Goal: Information Seeking & Learning: Find specific fact

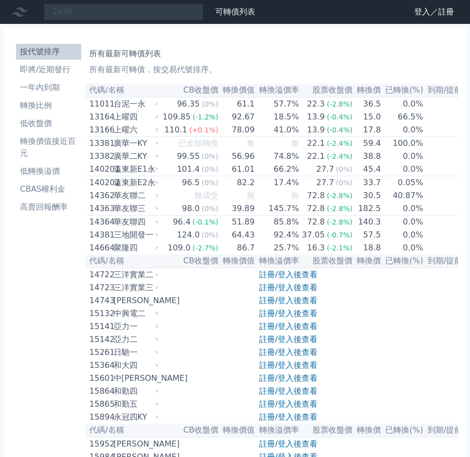
click at [81, 15] on input "2436" at bounding box center [123, 11] width 159 height 17
type input "2436"
click at [81, 15] on input "2436" at bounding box center [123, 11] width 159 height 17
click at [62, 15] on input "2436" at bounding box center [123, 11] width 159 height 17
click at [80, 11] on input "2436" at bounding box center [123, 11] width 159 height 17
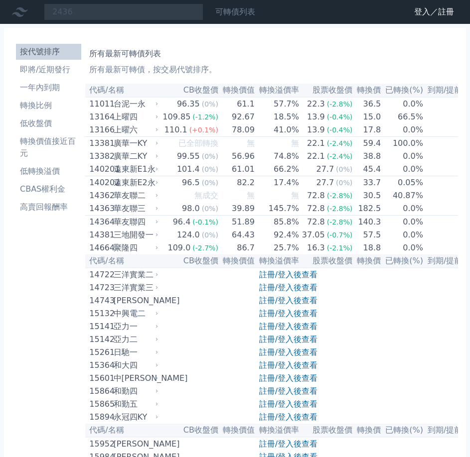
click at [218, 11] on link "可轉債列表" at bounding box center [235, 11] width 40 height 9
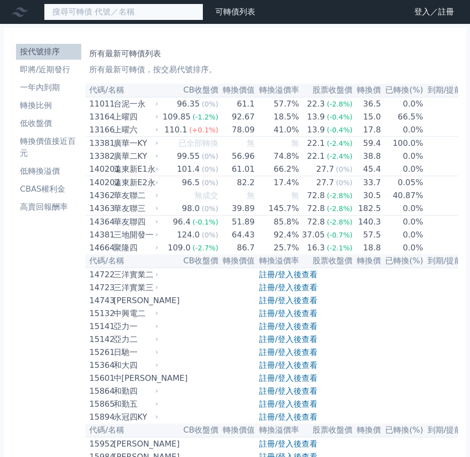
click at [169, 13] on input at bounding box center [123, 11] width 159 height 17
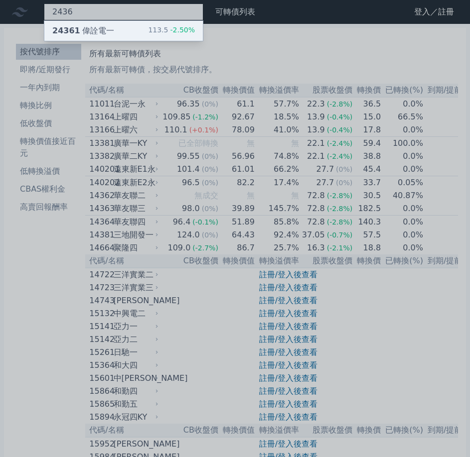
type input "2436"
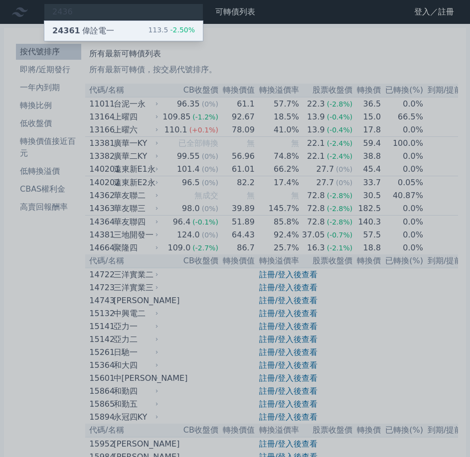
click at [121, 32] on div "24361 偉詮電一 113.5 -2.50%" at bounding box center [123, 31] width 158 height 20
